Goal: Check status: Check status

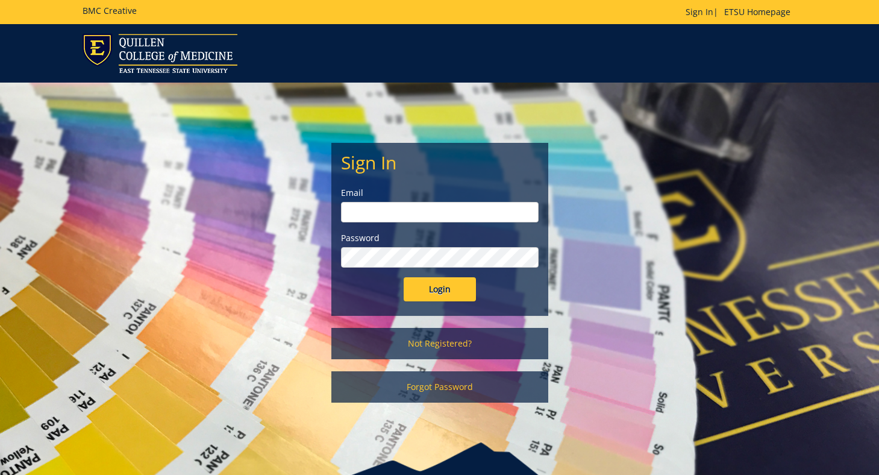
click at [409, 204] on input "email" at bounding box center [440, 212] width 198 height 20
type input "[EMAIL_ADDRESS][DOMAIN_NAME]"
click at [441, 303] on div "Sign In Email woodwardsc@etsu.edu Password Login" at bounding box center [440, 229] width 216 height 172
click at [441, 296] on input "Login" at bounding box center [440, 289] width 72 height 24
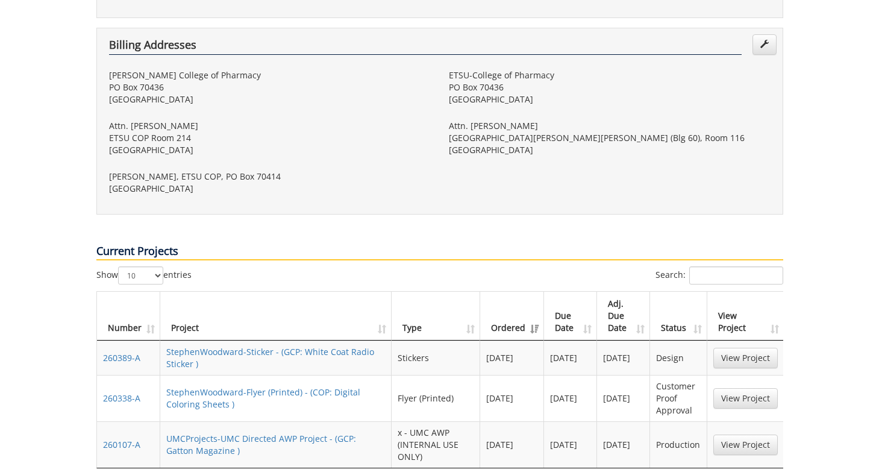
scroll to position [497, 0]
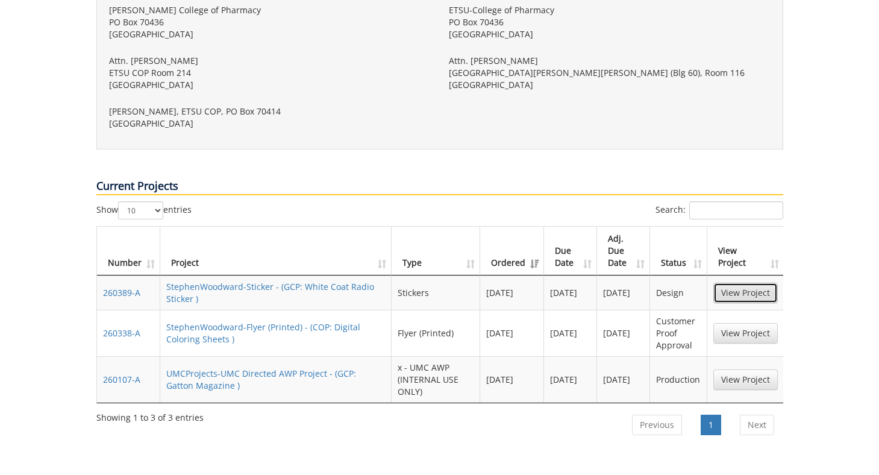
click at [726, 282] on link "View Project" at bounding box center [745, 292] width 64 height 20
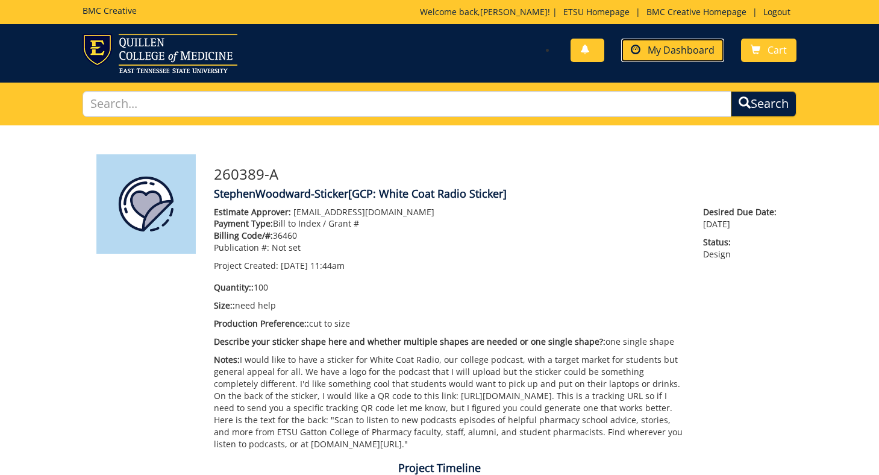
click at [663, 58] on link "My Dashboard" at bounding box center [672, 50] width 103 height 23
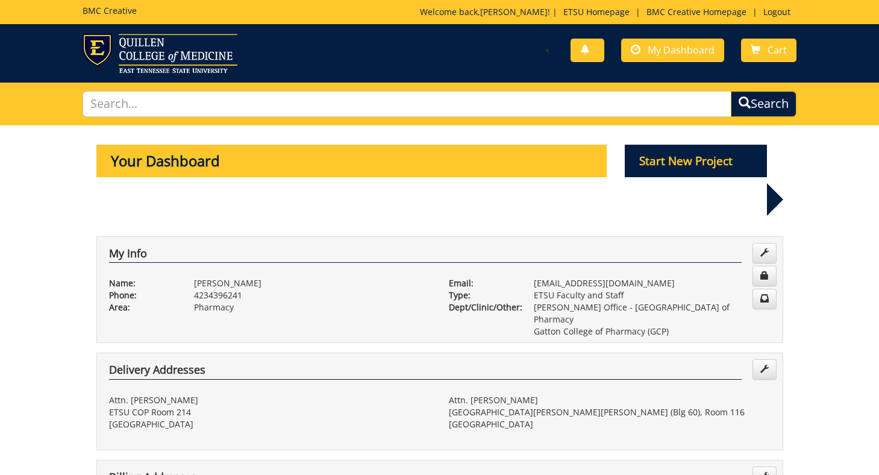
scroll to position [511, 0]
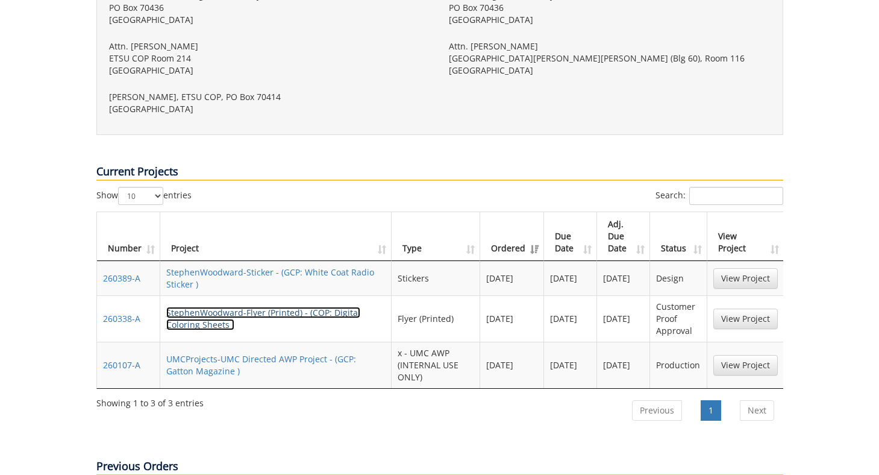
click at [337, 307] on link "StephenWoodward-Flyer (Printed) - (COP: Digital Coloring Sheets )" at bounding box center [263, 318] width 194 height 23
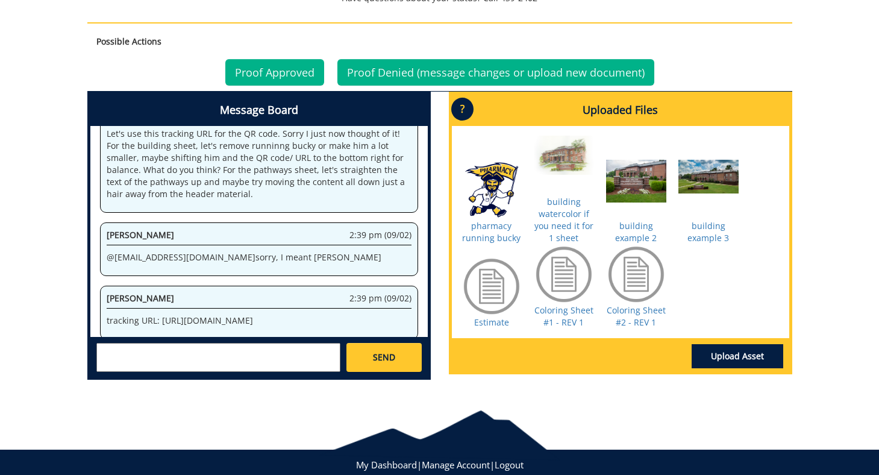
scroll to position [607, 0]
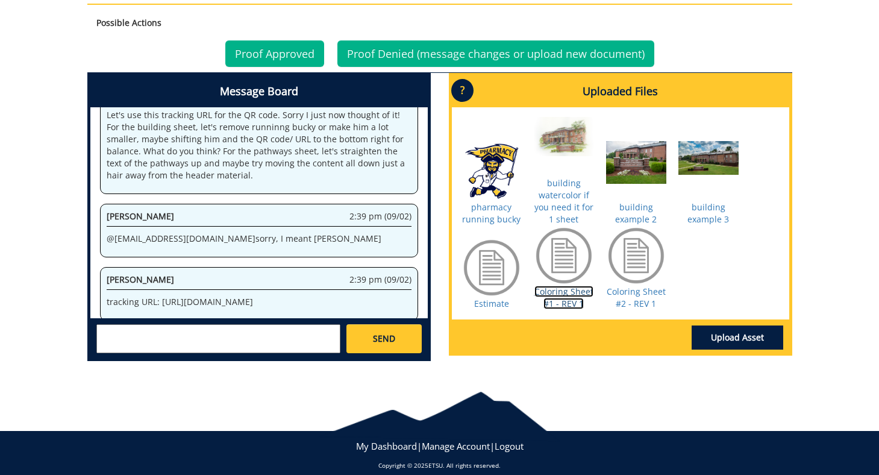
click at [553, 286] on link "Coloring Sheet #1 - REV 1" at bounding box center [563, 297] width 59 height 23
click at [638, 286] on link "Coloring Sheet #2 - REV 1" at bounding box center [636, 297] width 59 height 23
